Goal: Task Accomplishment & Management: Use online tool/utility

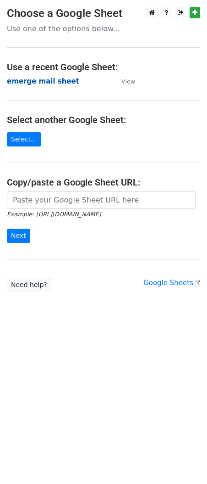
drag, startPoint x: 0, startPoint y: 0, endPoint x: 63, endPoint y: 77, distance: 99.1
click at [63, 77] on strong "emerge mail sheet" at bounding box center [43, 81] width 73 height 8
click at [34, 80] on strong "emerge mail sheet" at bounding box center [43, 81] width 73 height 8
click at [50, 83] on strong "emerge mail sheet" at bounding box center [43, 81] width 73 height 8
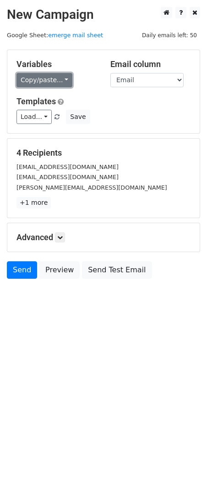
click at [60, 83] on link "Copy/paste..." at bounding box center [45, 80] width 56 height 14
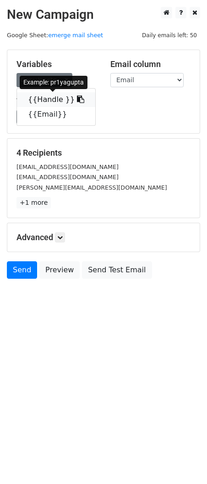
click at [77, 99] on icon at bounding box center [80, 98] width 7 height 7
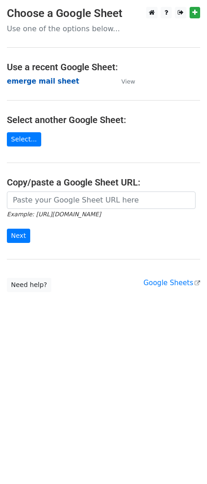
click at [59, 82] on strong "emerge mail sheet" at bounding box center [43, 81] width 73 height 8
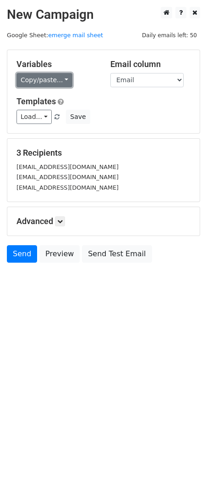
click at [57, 81] on link "Copy/paste..." at bounding box center [45, 80] width 56 height 14
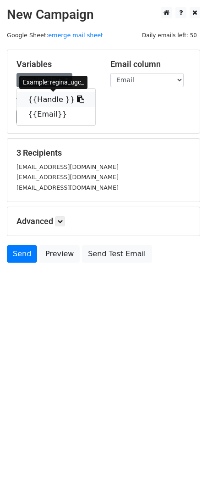
click at [77, 98] on icon at bounding box center [80, 98] width 7 height 7
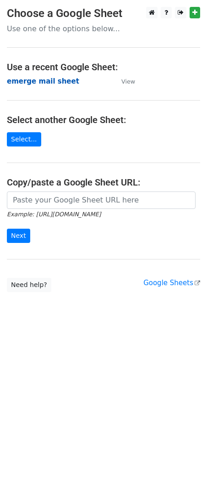
click at [46, 79] on strong "emerge mail sheet" at bounding box center [43, 81] width 73 height 8
click at [50, 82] on strong "emerge mail sheet" at bounding box center [43, 81] width 73 height 8
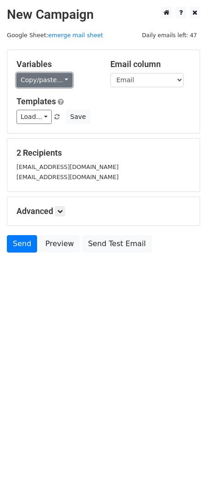
click at [53, 82] on link "Copy/paste..." at bounding box center [45, 80] width 56 height 14
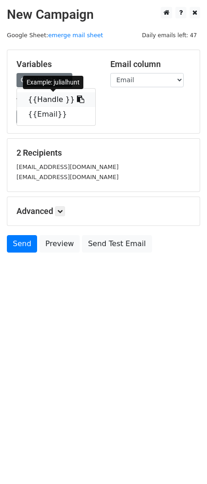
click at [77, 97] on icon at bounding box center [80, 98] width 7 height 7
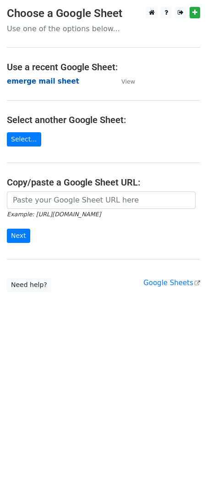
click at [33, 78] on strong "emerge mail sheet" at bounding box center [43, 81] width 73 height 8
click at [54, 81] on strong "emerge mail sheet" at bounding box center [43, 81] width 73 height 8
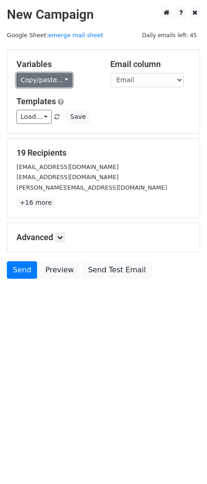
click at [57, 73] on link "Copy/paste..." at bounding box center [45, 80] width 56 height 14
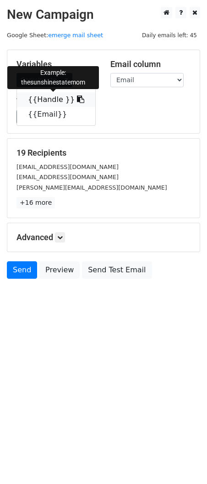
click at [77, 101] on icon at bounding box center [80, 98] width 7 height 7
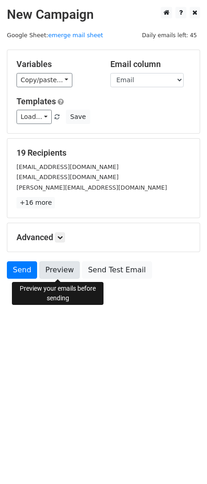
click at [65, 268] on link "Preview" at bounding box center [59, 269] width 40 height 17
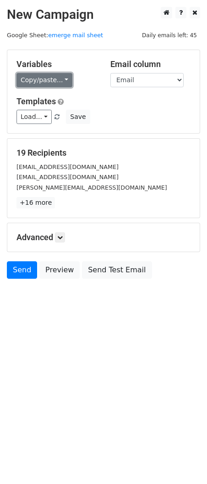
click at [59, 75] on link "Copy/paste..." at bounding box center [45, 80] width 56 height 14
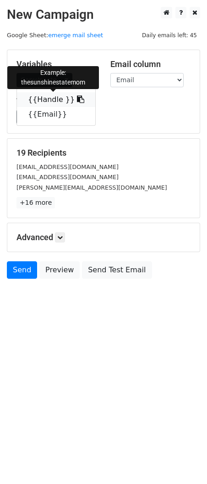
click at [77, 95] on icon at bounding box center [80, 98] width 7 height 7
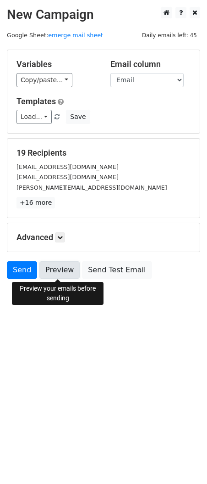
click at [46, 272] on link "Preview" at bounding box center [59, 269] width 40 height 17
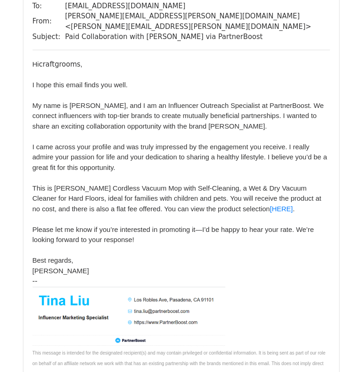
scroll to position [551, 0]
